Goal: Use online tool/utility: Utilize a website feature to perform a specific function

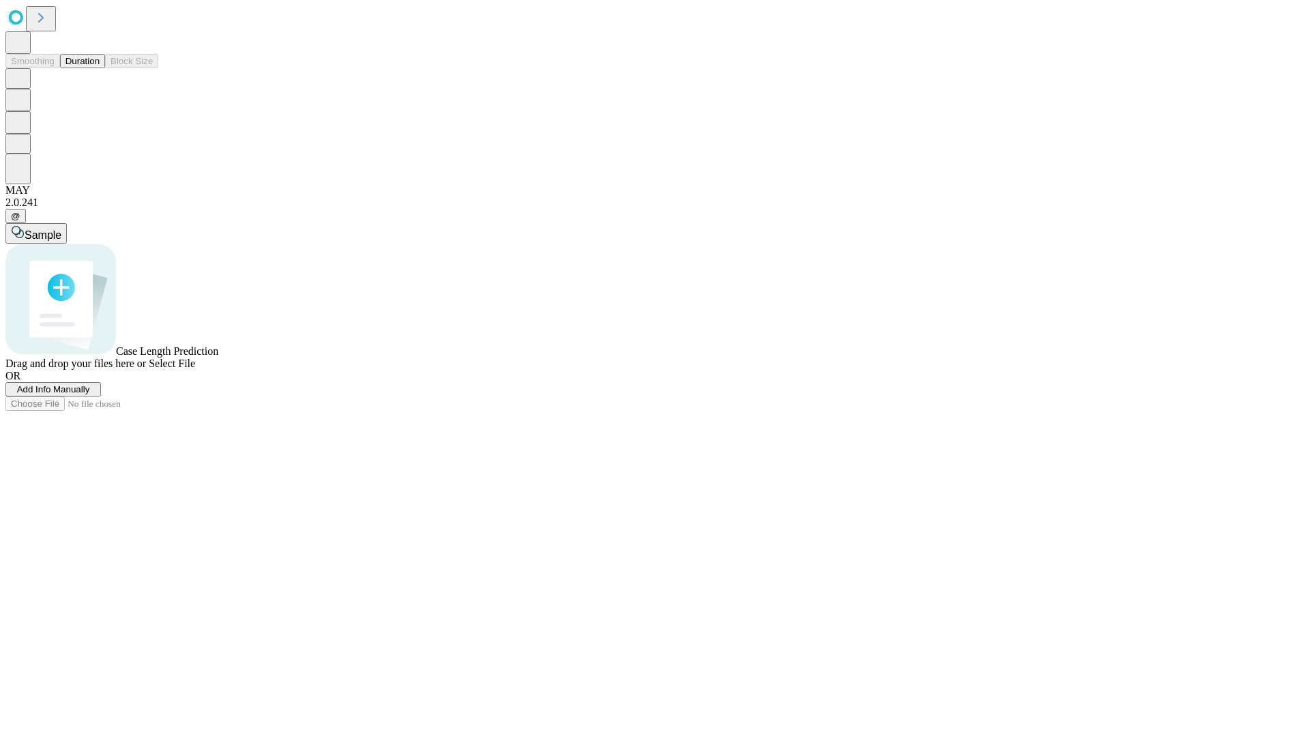
click at [100, 68] on button "Duration" at bounding box center [82, 61] width 45 height 14
click at [195, 369] on span "Select File" at bounding box center [172, 363] width 46 height 12
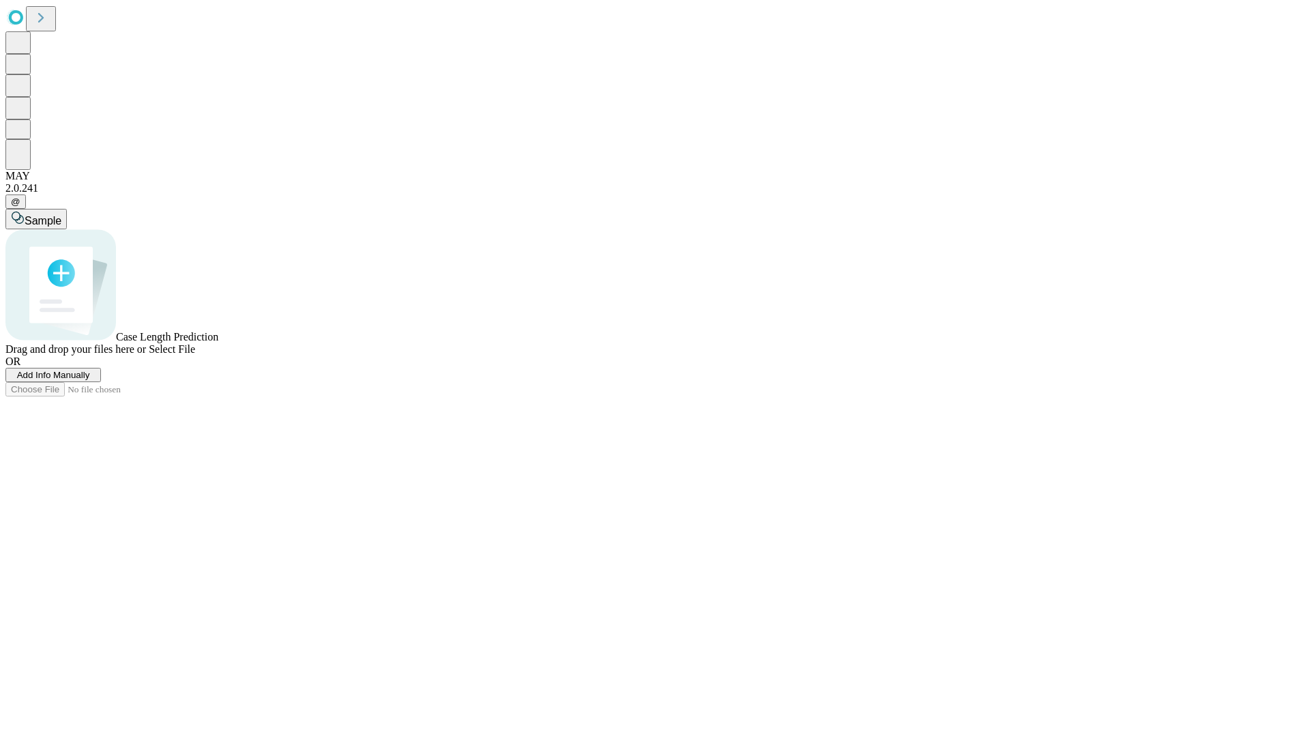
click at [195, 355] on span "Select File" at bounding box center [172, 349] width 46 height 12
